Goal: Information Seeking & Learning: Learn about a topic

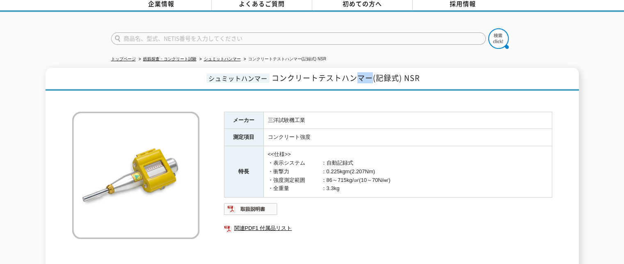
drag, startPoint x: 370, startPoint y: 73, endPoint x: 356, endPoint y: 74, distance: 14.0
click at [356, 74] on span "コンクリートテストハンマー(記録式) NSR" at bounding box center [346, 77] width 148 height 11
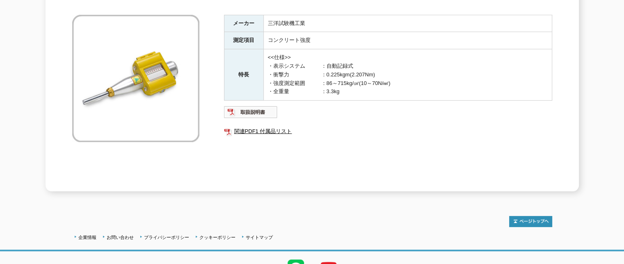
scroll to position [53, 0]
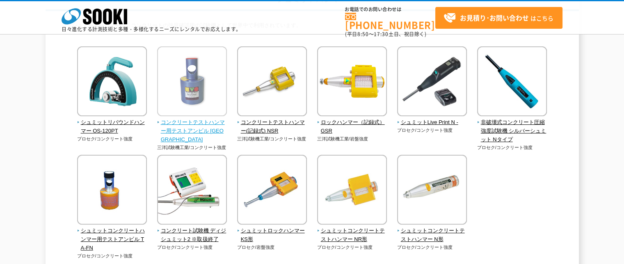
click at [201, 98] on img at bounding box center [192, 82] width 70 height 72
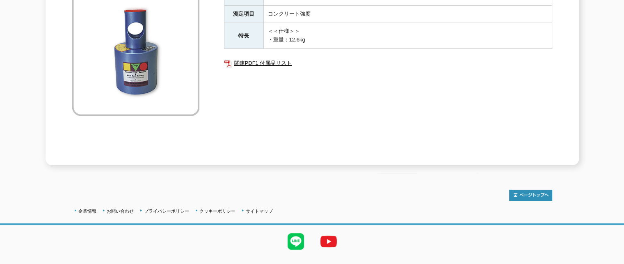
scroll to position [82, 0]
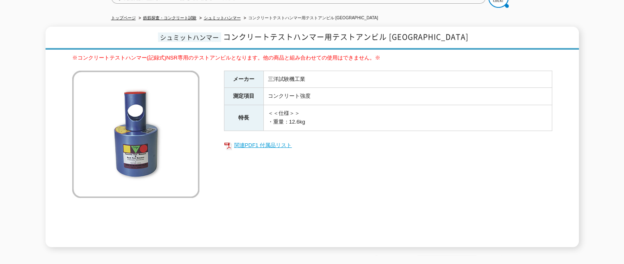
click at [264, 140] on link "関連PDF1 付属品リスト" at bounding box center [388, 145] width 328 height 11
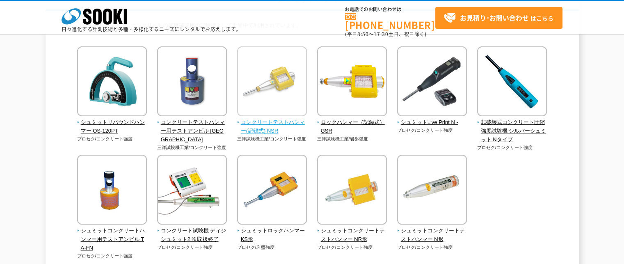
click at [266, 89] on img at bounding box center [272, 82] width 70 height 72
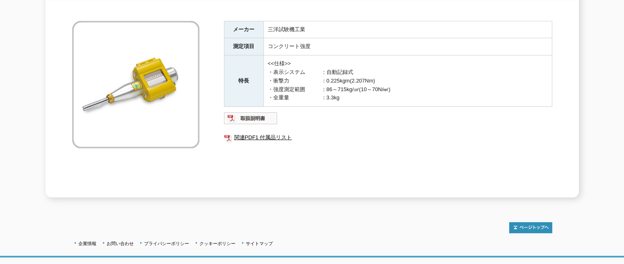
scroll to position [82, 0]
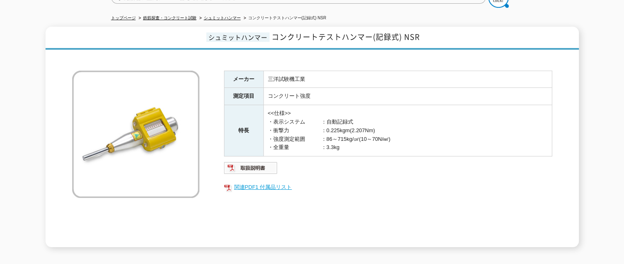
click at [256, 182] on link "関連PDF1 付属品リスト" at bounding box center [388, 187] width 328 height 11
